Goal: Information Seeking & Learning: Find specific fact

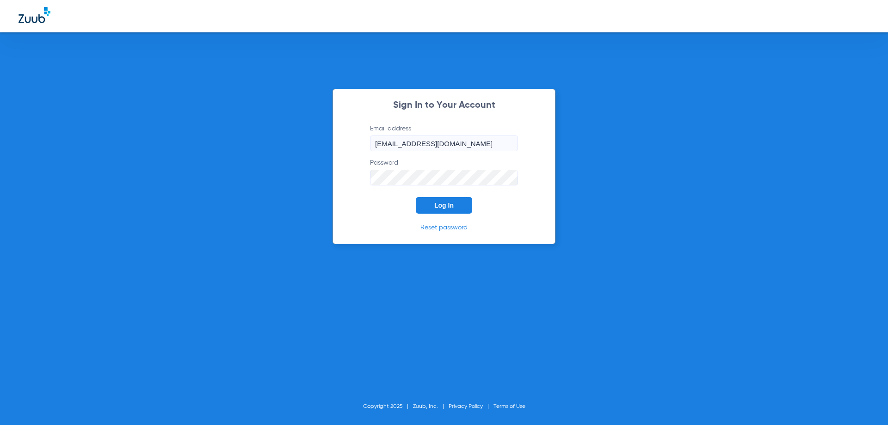
click at [447, 204] on span "Log In" at bounding box center [443, 205] width 19 height 7
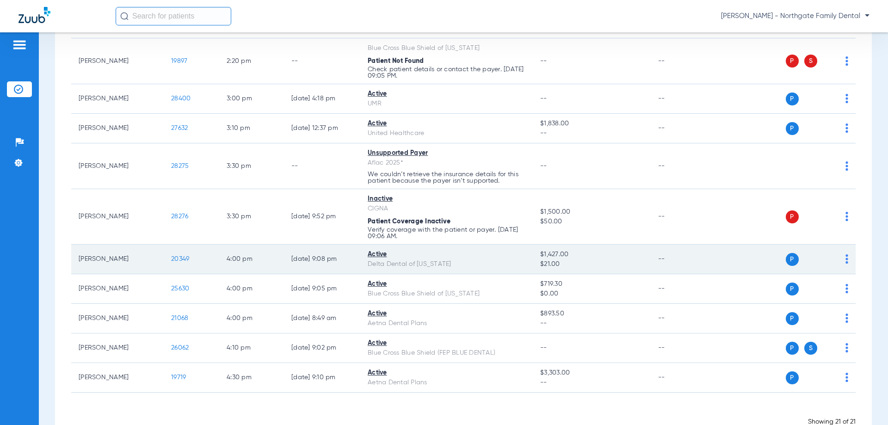
scroll to position [477, 0]
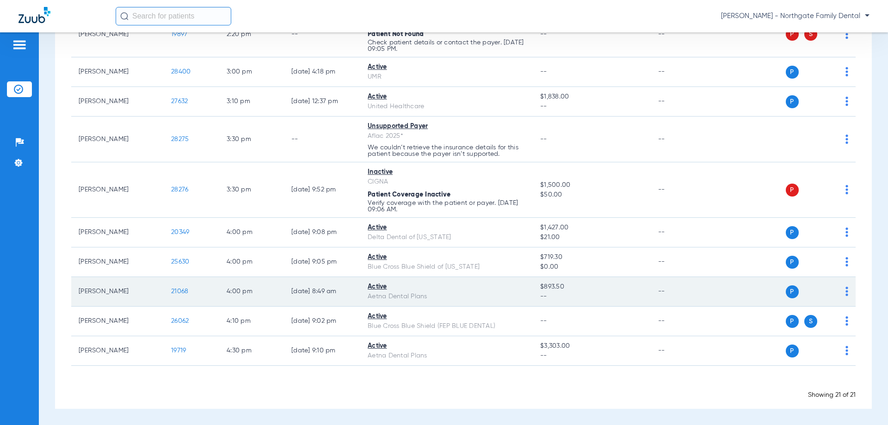
click at [180, 291] on span "21068" at bounding box center [179, 291] width 17 height 6
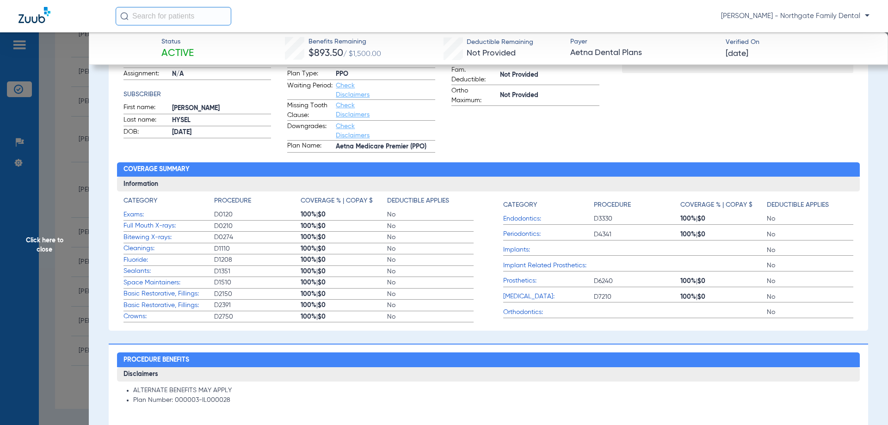
scroll to position [324, 0]
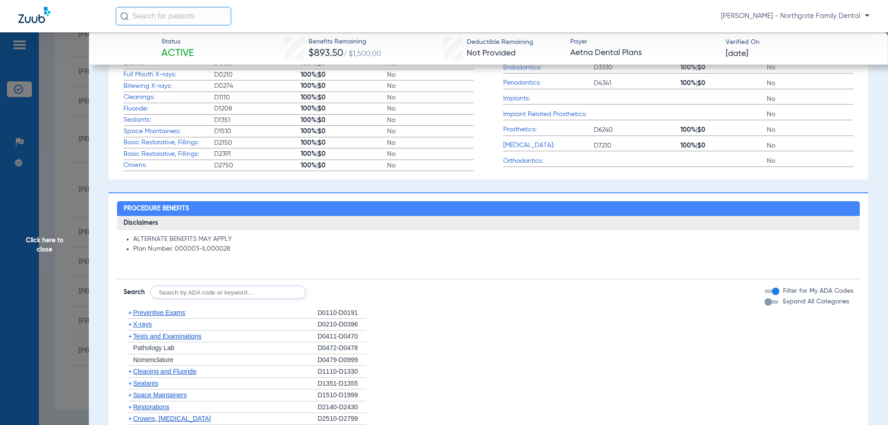
click at [242, 292] on input "text" at bounding box center [227, 292] width 155 height 13
type input "D5650"
click at [336, 295] on button "Search" at bounding box center [340, 292] width 37 height 13
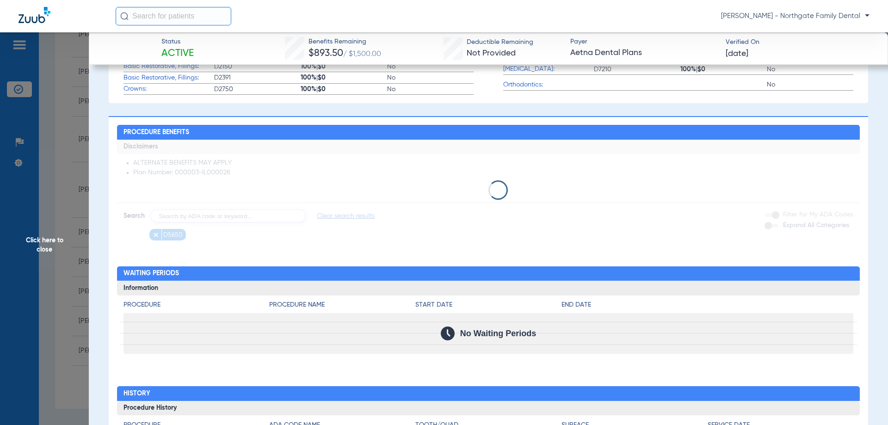
scroll to position [416, 0]
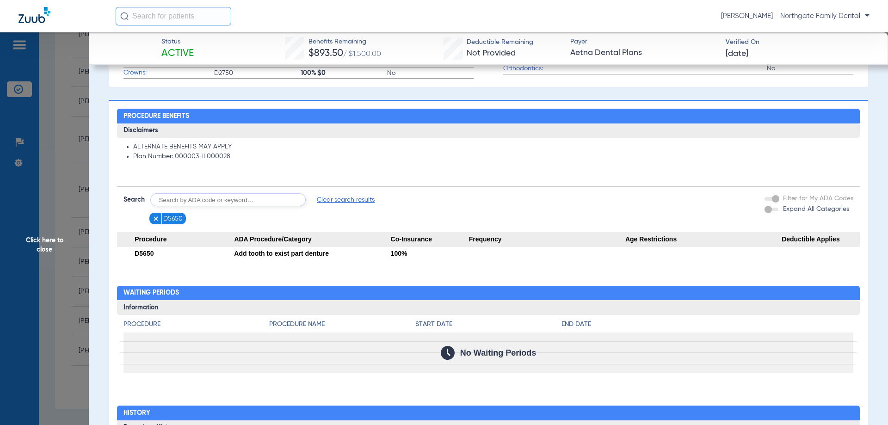
click at [215, 204] on input "text" at bounding box center [227, 199] width 155 height 13
type input "D7953"
click at [339, 200] on button "Search" at bounding box center [340, 199] width 37 height 13
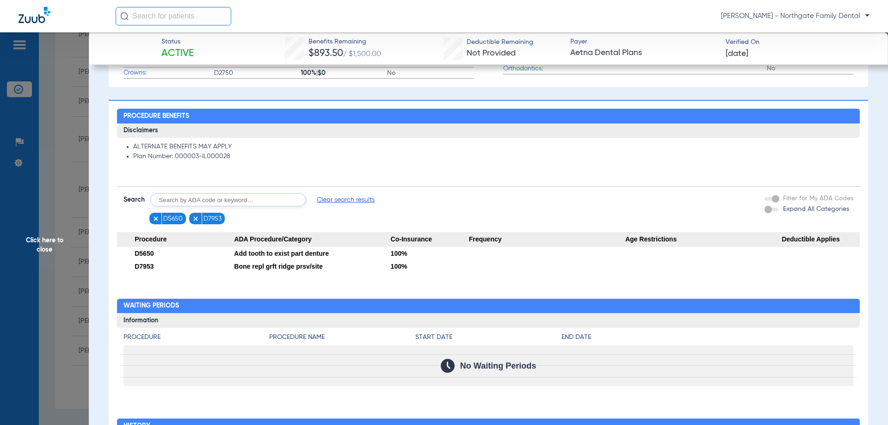
click at [238, 203] on input "text" at bounding box center [227, 199] width 155 height 13
type input "D7140"
click at [339, 197] on button "Search" at bounding box center [340, 199] width 37 height 13
